Goal: Information Seeking & Learning: Learn about a topic

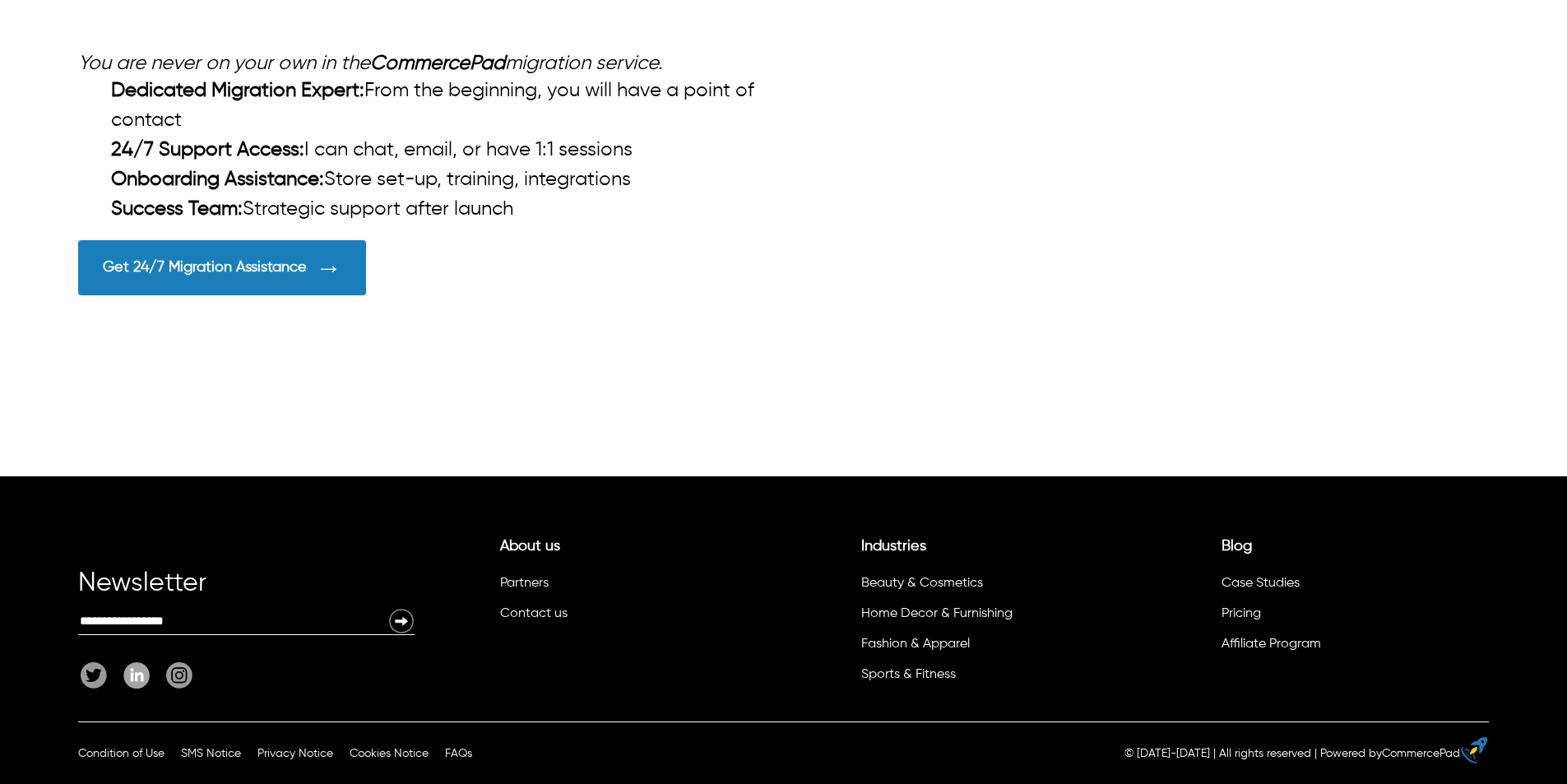
scroll to position [4272, 0]
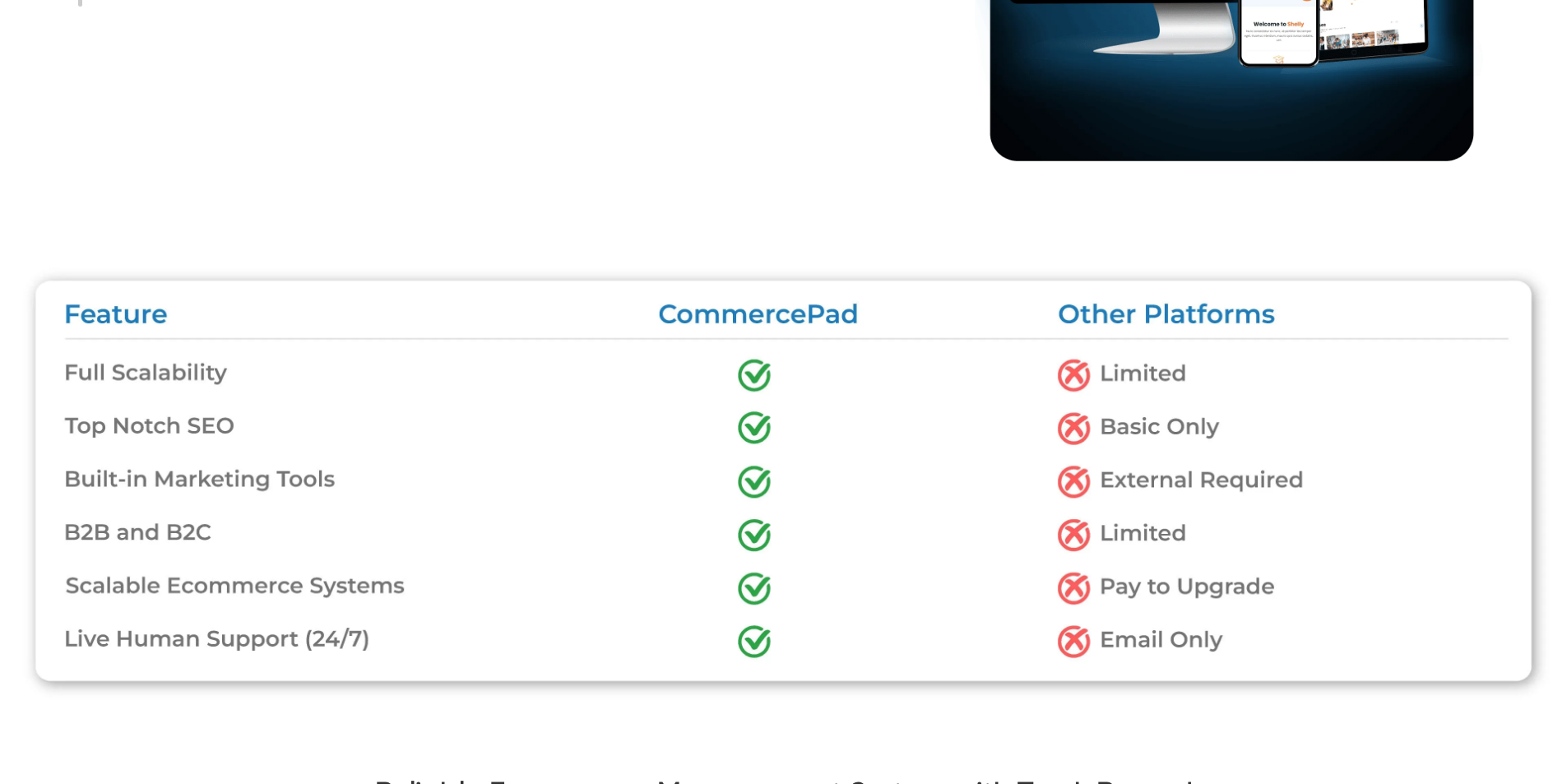
scroll to position [2218, 0]
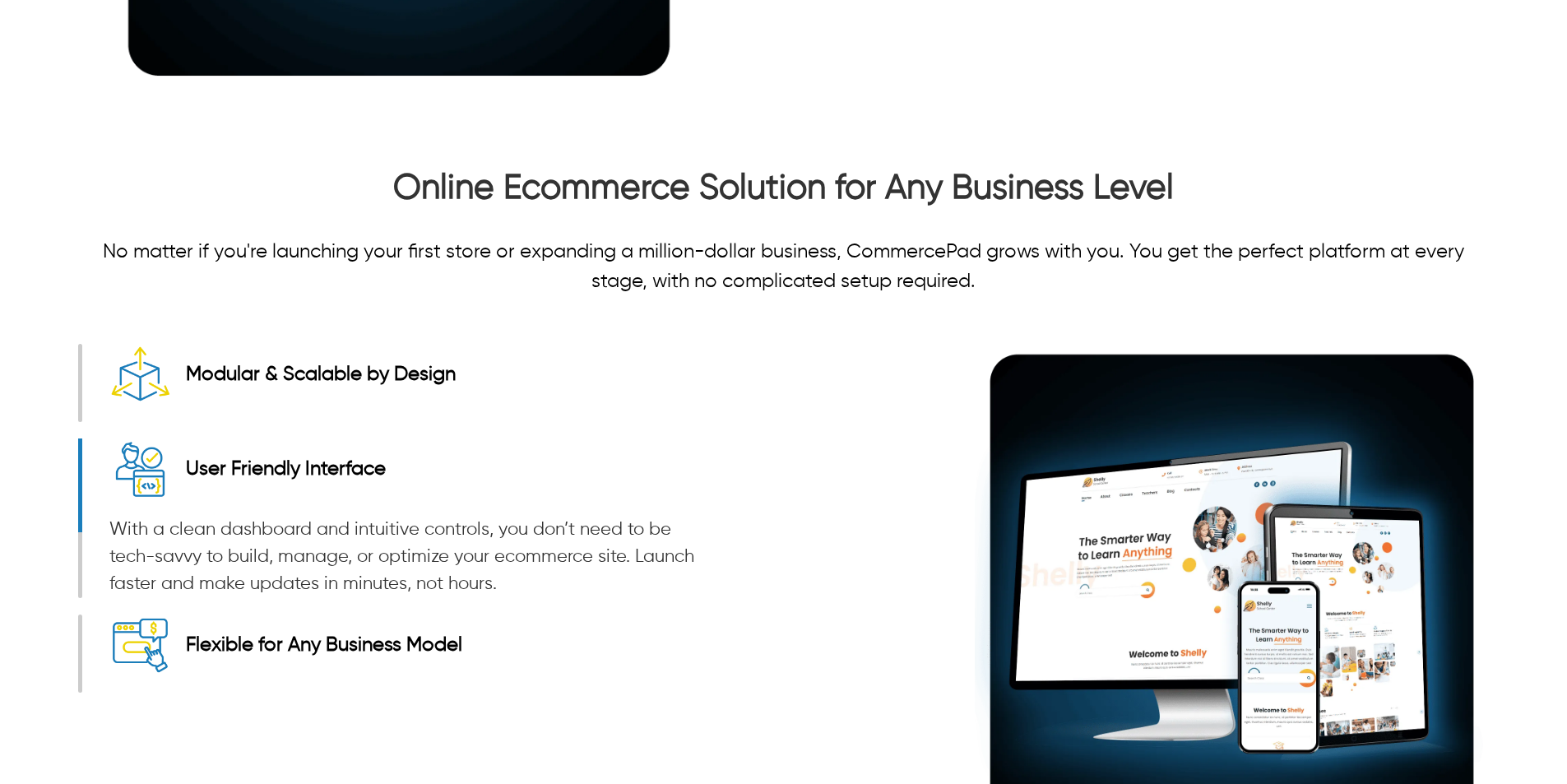
drag, startPoint x: 1565, startPoint y: 390, endPoint x: 1569, endPoint y: 274, distance: 116.1
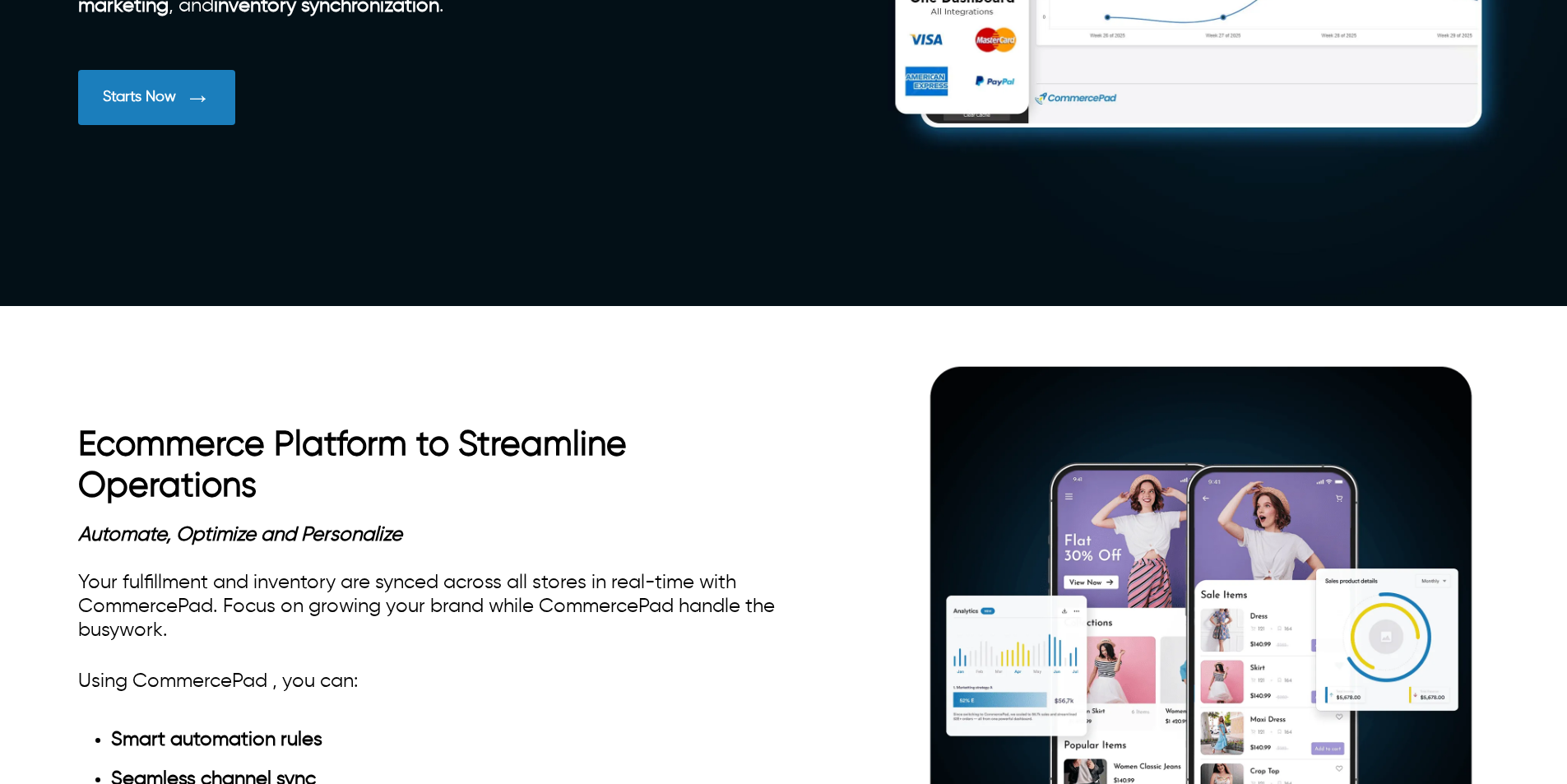
scroll to position [315, 0]
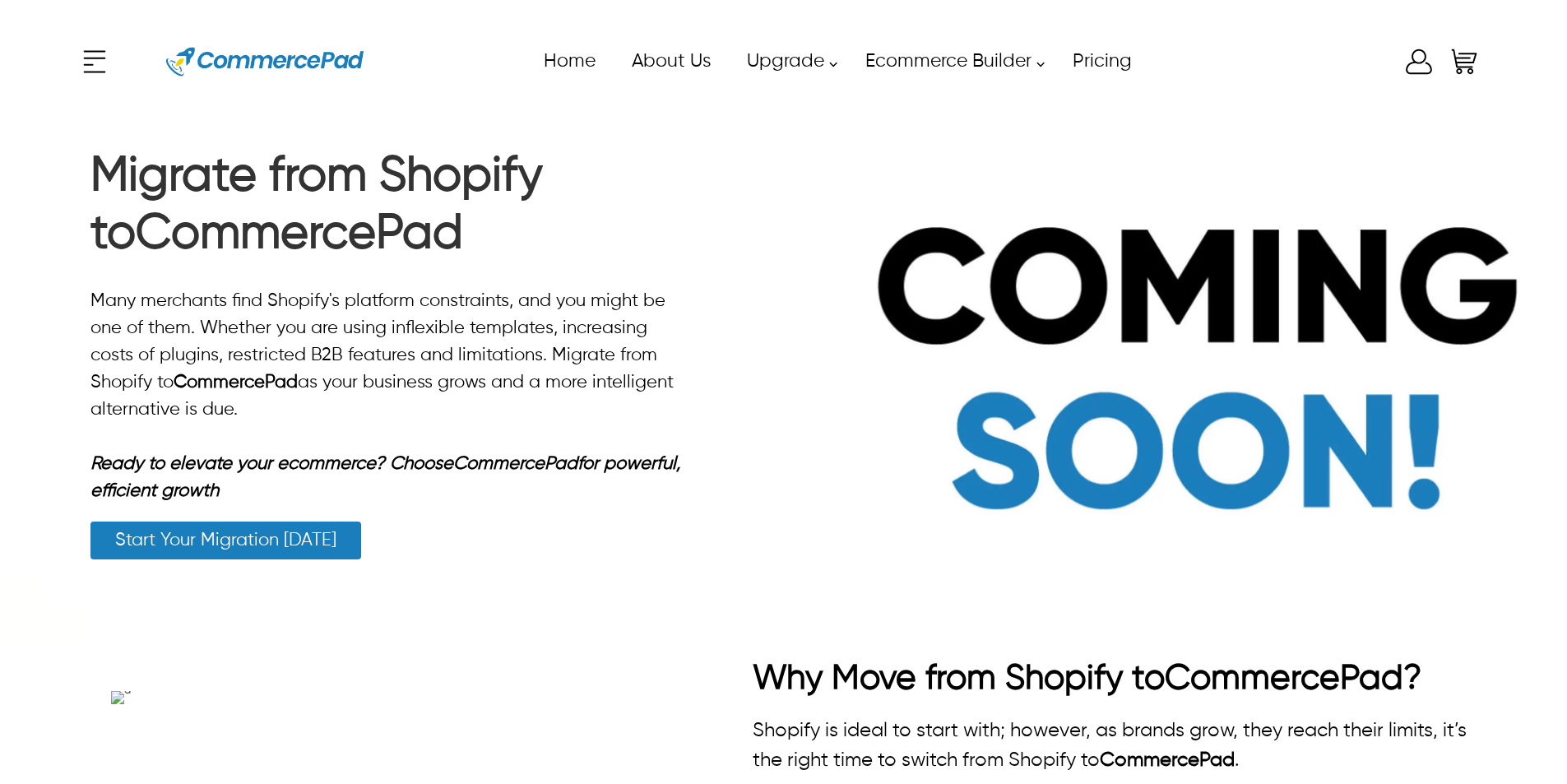
scroll to position [4108, 0]
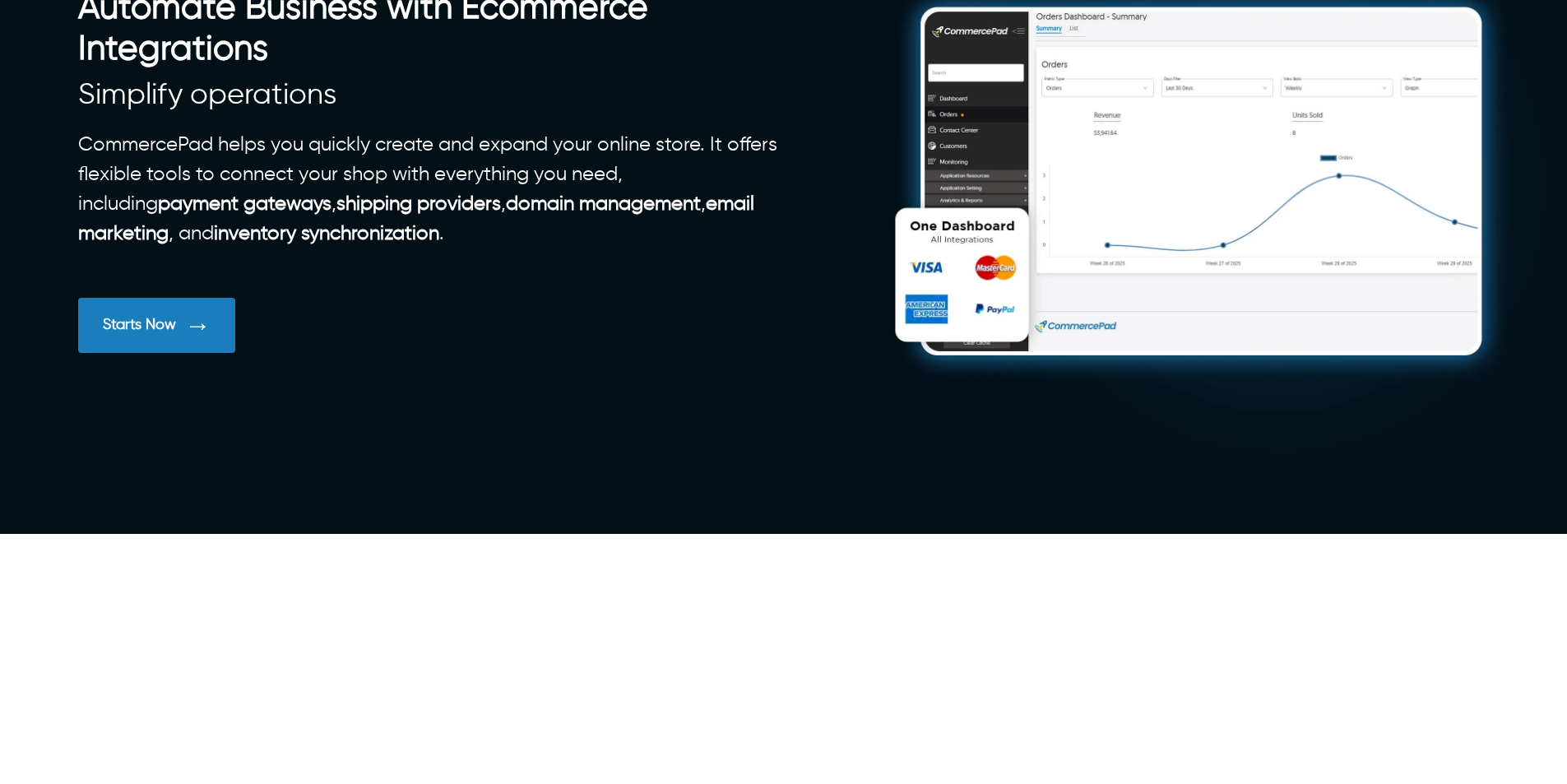
scroll to position [575, 0]
